Goal: Transaction & Acquisition: Purchase product/service

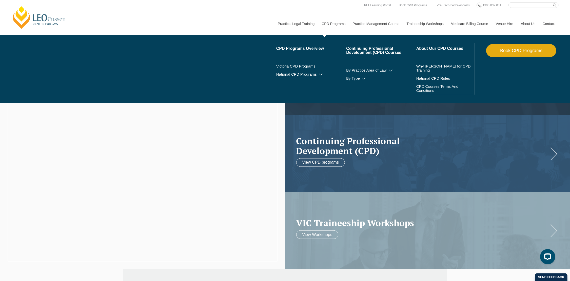
click at [339, 26] on link "CPD Programs" at bounding box center [333, 24] width 31 height 22
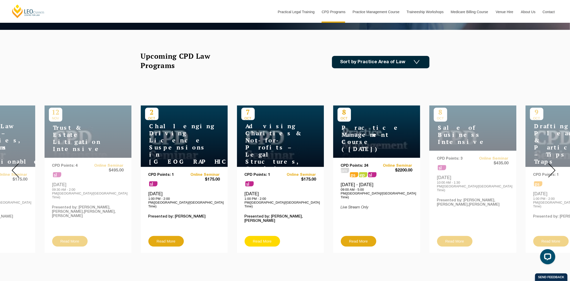
click at [267, 236] on link "Read More" at bounding box center [262, 241] width 35 height 11
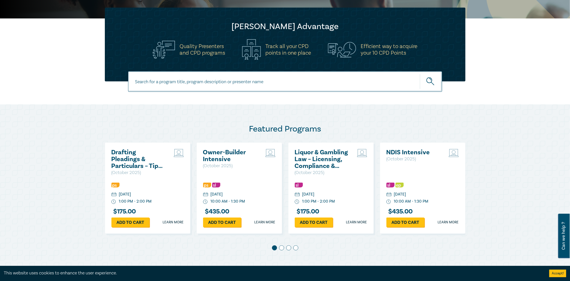
scroll to position [177, 0]
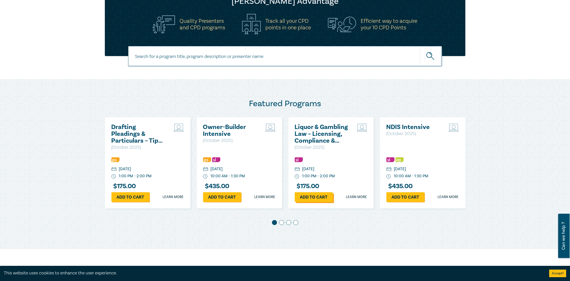
click at [306, 199] on link "Add to cart" at bounding box center [314, 198] width 38 height 10
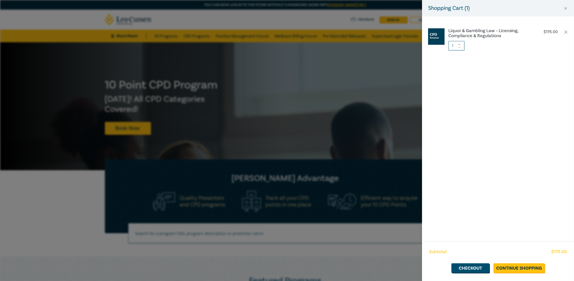
click at [384, 66] on div "Shopping Cart ( 1 ) Liquor & Gambling Law – Licensing, Compliance & Regulations…" at bounding box center [287, 140] width 574 height 281
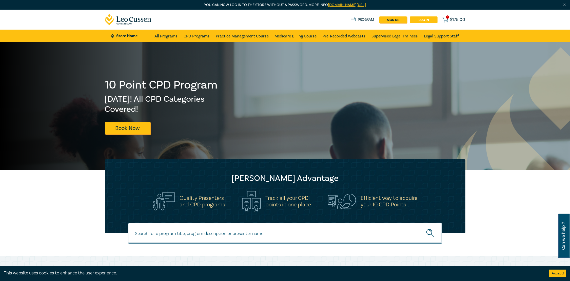
click at [427, 21] on link "Log in" at bounding box center [424, 19] width 28 height 7
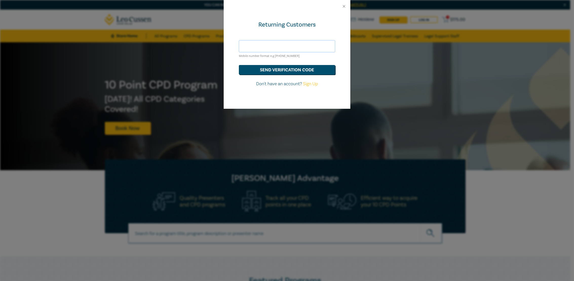
click at [291, 45] on input "text" at bounding box center [287, 46] width 96 height 12
click at [288, 68] on button "send verification code" at bounding box center [287, 70] width 96 height 10
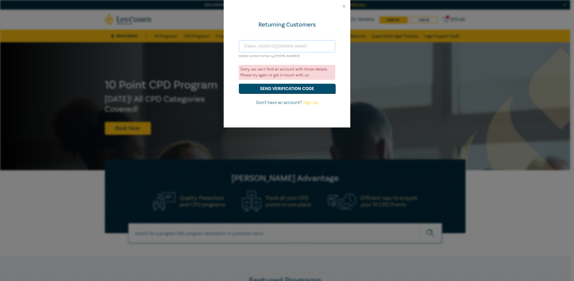
click at [310, 46] on input "f.fu@oakleythomspon.com" at bounding box center [287, 46] width 96 height 12
click at [304, 45] on input "f.fu@oakleythomspon.com" at bounding box center [287, 46] width 96 height 12
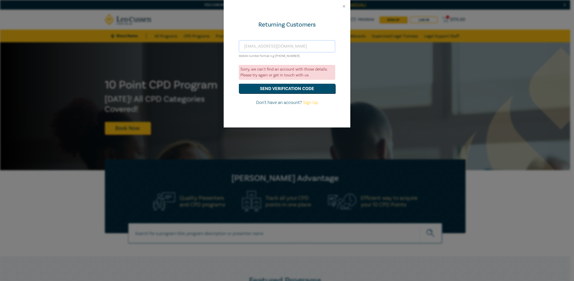
click at [304, 45] on input "f.fu@oakleythomspon.com" at bounding box center [287, 46] width 96 height 12
type input "fiona@taihe.com.au"
click at [239, 84] on button "send verification code" at bounding box center [287, 89] width 96 height 10
click at [308, 101] on link "Sign Up" at bounding box center [310, 103] width 15 height 6
select select "AU"
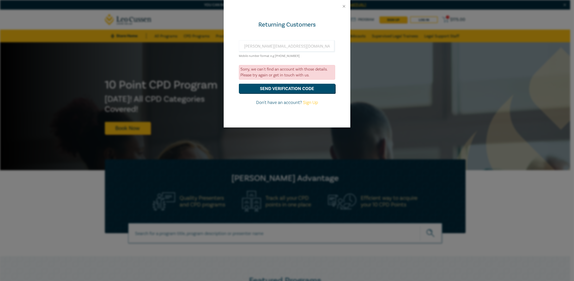
select select "AU"
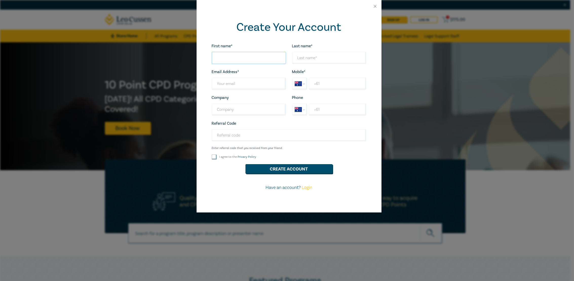
click at [244, 57] on input "First name*" at bounding box center [249, 58] width 74 height 12
type input "Fiona"
type input "Fu"
type input "f.fu@oakleythomspon.com"
click at [337, 79] on input "+61" at bounding box center [337, 84] width 57 height 12
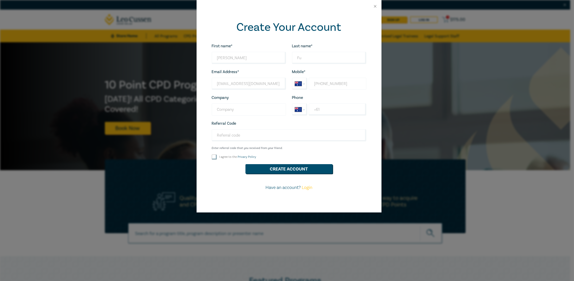
type input "+61 421 085 66"
click at [251, 111] on input "Company" at bounding box center [249, 110] width 74 height 12
click at [215, 157] on input "I agree to the Privacy Policy" at bounding box center [214, 157] width 5 height 5
checkbox input "true"
click at [278, 166] on button "Create Account" at bounding box center [288, 169] width 87 height 10
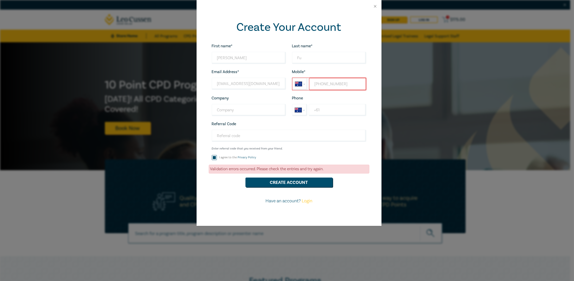
click at [340, 83] on input "+61 421 085 66" at bounding box center [337, 84] width 57 height 12
click at [327, 84] on input "+61 421 085 66" at bounding box center [337, 84] width 57 height 12
type input "+61 425 108 566"
drag, startPoint x: 313, startPoint y: 180, endPoint x: 316, endPoint y: 181, distance: 3.2
click at [313, 180] on button "Create Account" at bounding box center [288, 183] width 87 height 10
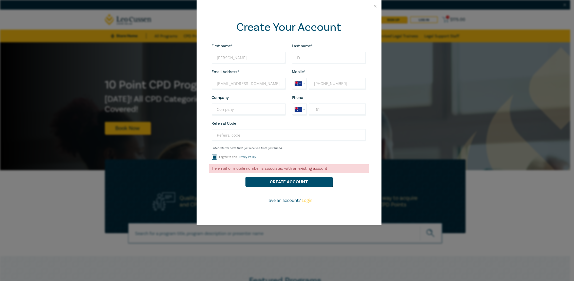
click at [307, 199] on link "Login" at bounding box center [307, 201] width 11 height 6
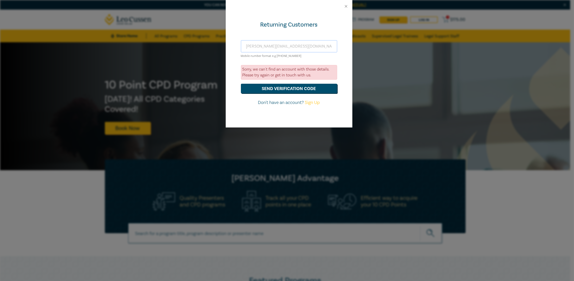
click at [264, 48] on input "fiona@taihe.com.au" at bounding box center [289, 46] width 96 height 12
click at [241, 84] on button "send verification code" at bounding box center [289, 89] width 96 height 10
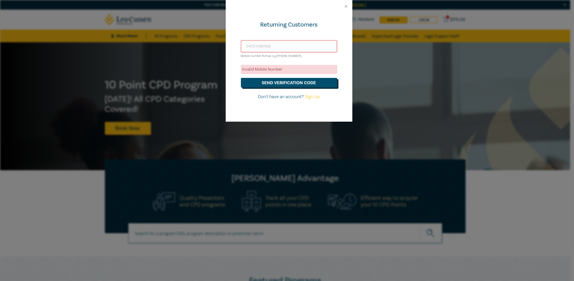
click at [274, 83] on button "send verification code" at bounding box center [289, 83] width 96 height 10
click at [272, 46] on input "04251085566" at bounding box center [289, 46] width 96 height 12
click at [241, 78] on button "send verification code" at bounding box center [289, 83] width 96 height 10
click at [285, 84] on button "send verification code" at bounding box center [289, 83] width 96 height 10
click at [259, 83] on button "send verification code" at bounding box center [289, 83] width 96 height 10
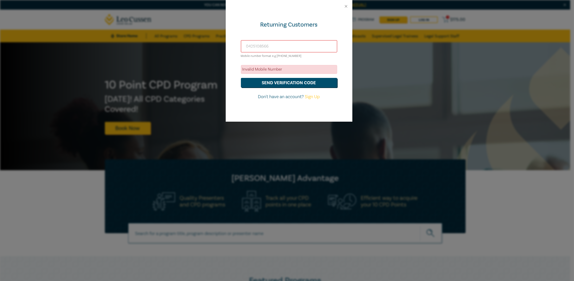
drag, startPoint x: 271, startPoint y: 47, endPoint x: 225, endPoint y: 46, distance: 45.9
click at [225, 46] on div "Returning Customers 0425108566 Mobile number format e.g +61 000000000 Invalid M…" at bounding box center [287, 140] width 574 height 281
click at [260, 83] on button "send verification code" at bounding box center [289, 83] width 96 height 10
click at [258, 83] on button "send verification code" at bounding box center [289, 83] width 96 height 10
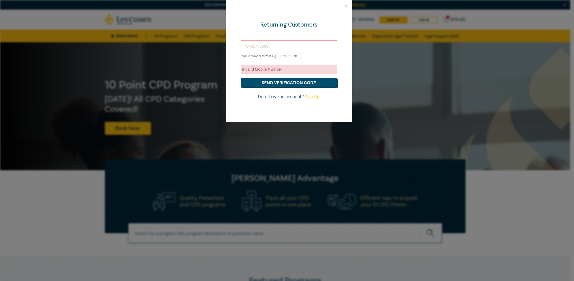
click at [250, 44] on input "0425108566" at bounding box center [289, 46] width 96 height 12
type input "+61425108566"
click at [267, 81] on button "send verification code" at bounding box center [289, 83] width 96 height 10
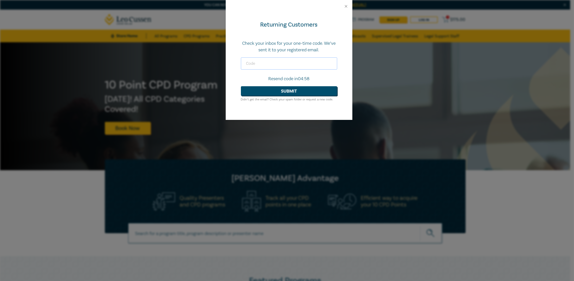
click at [278, 64] on input "text" at bounding box center [289, 64] width 96 height 12
type input "431598"
click at [278, 91] on button "Submit" at bounding box center [289, 91] width 96 height 10
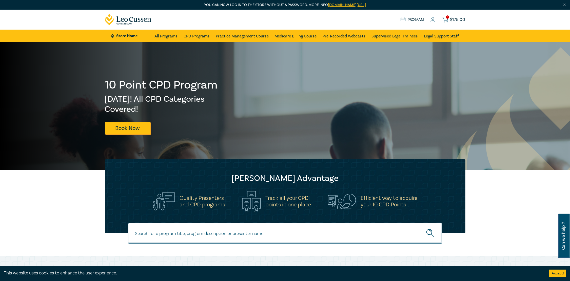
click at [432, 17] on icon at bounding box center [432, 19] width 5 height 5
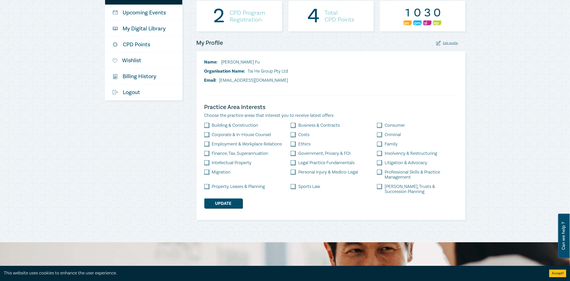
scroll to position [25, 0]
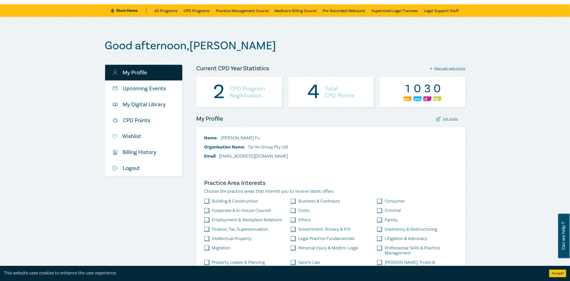
drag, startPoint x: 272, startPoint y: 148, endPoint x: 314, endPoint y: 146, distance: 42.1
click at [276, 147] on li "Organisation Name: Tai He Group Pty Ltd" at bounding box center [246, 147] width 84 height 7
click at [318, 146] on div "Name: Fiona Fu Organisation Name: Tai He Group Pty Ltd Email: f.fu@oakleythomps…" at bounding box center [330, 149] width 259 height 29
click at [352, 144] on div "Name: Fiona Fu Organisation Name: Tai He Group Pty Ltd Email: f.fu@oakleythomps…" at bounding box center [330, 149] width 259 height 29
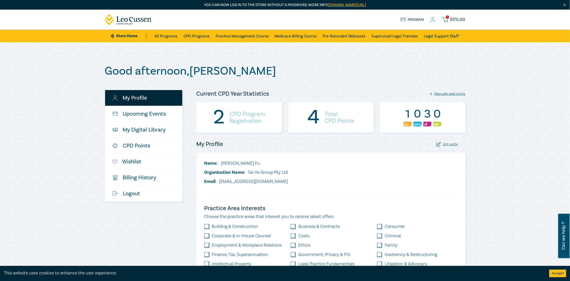
click at [456, 144] on div "Edit profile" at bounding box center [447, 144] width 22 height 5
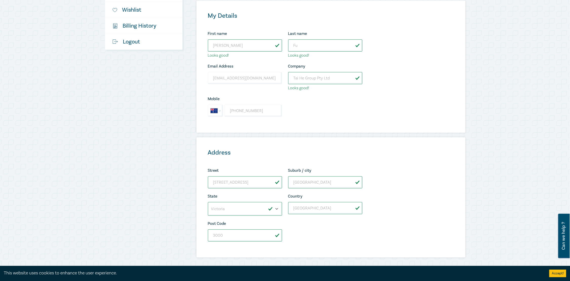
scroll to position [228, 0]
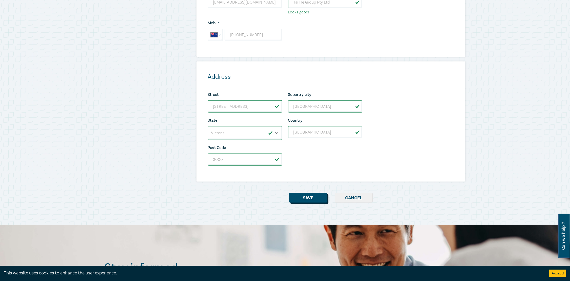
click at [307, 196] on button "Save" at bounding box center [308, 198] width 38 height 10
